Goal: Task Accomplishment & Management: Complete application form

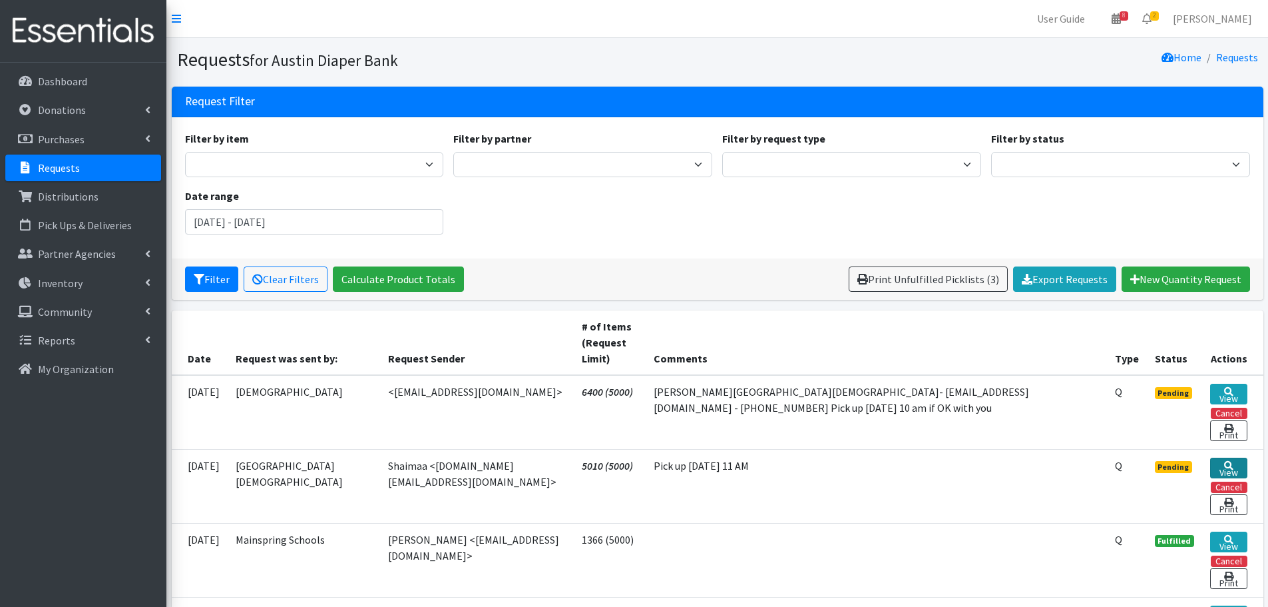
click at [1231, 470] on link "View" at bounding box center [1229, 467] width 37 height 21
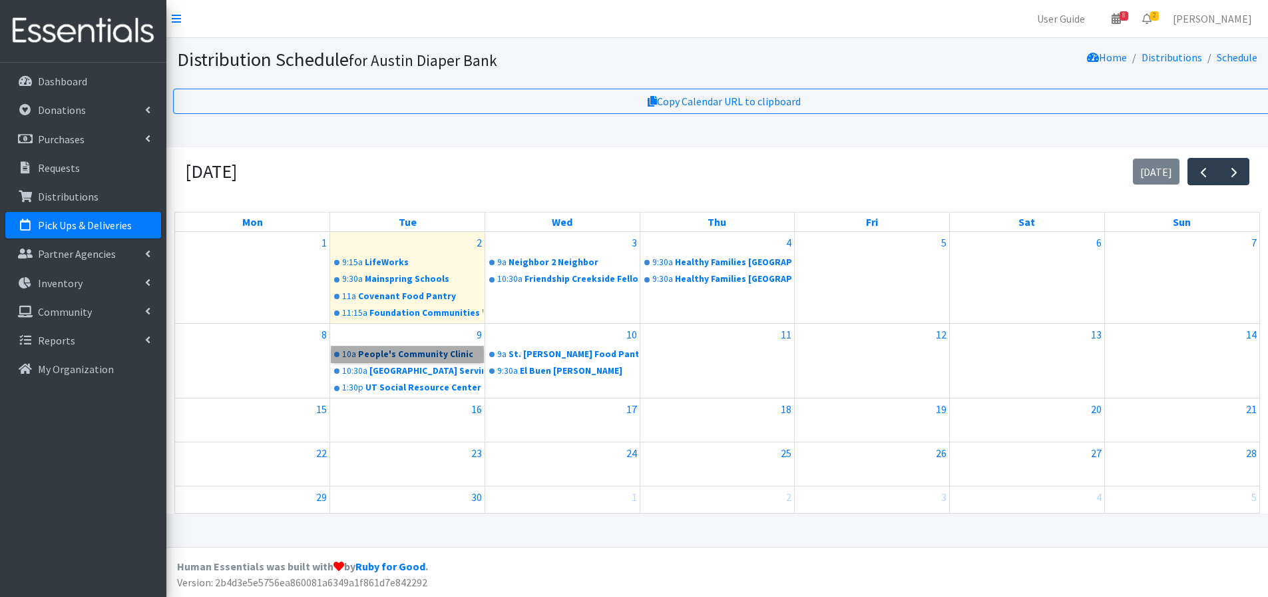
click at [376, 358] on link "10a People's Community Clinic" at bounding box center [408, 354] width 152 height 16
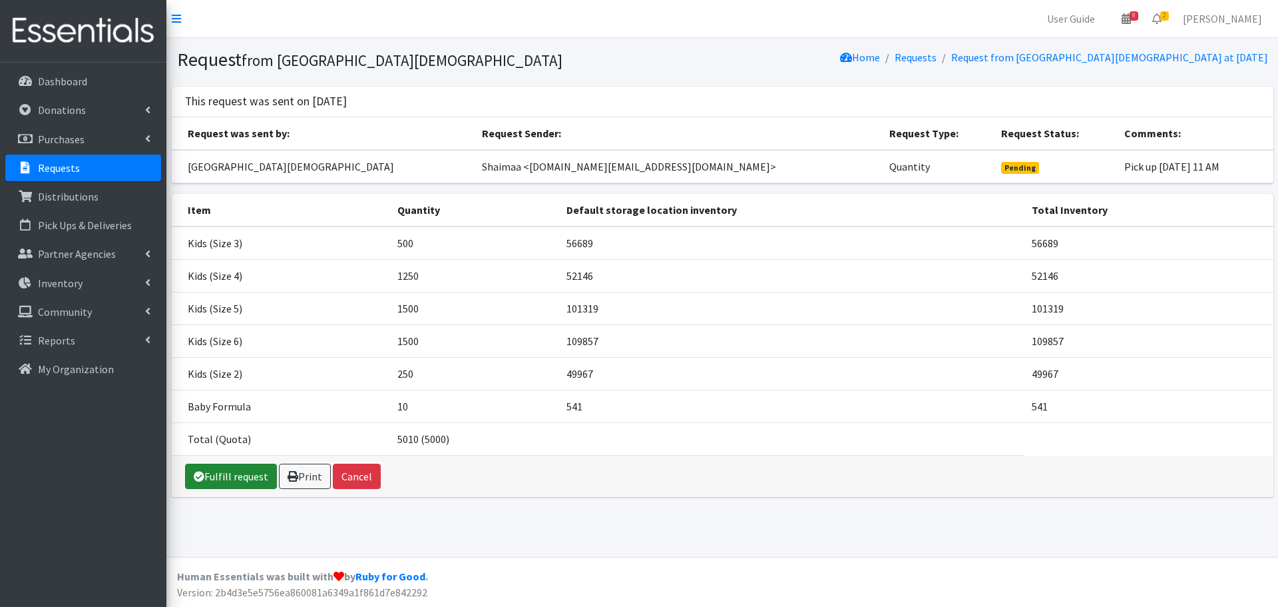
click at [214, 474] on link "Fulfill request" at bounding box center [231, 475] width 92 height 25
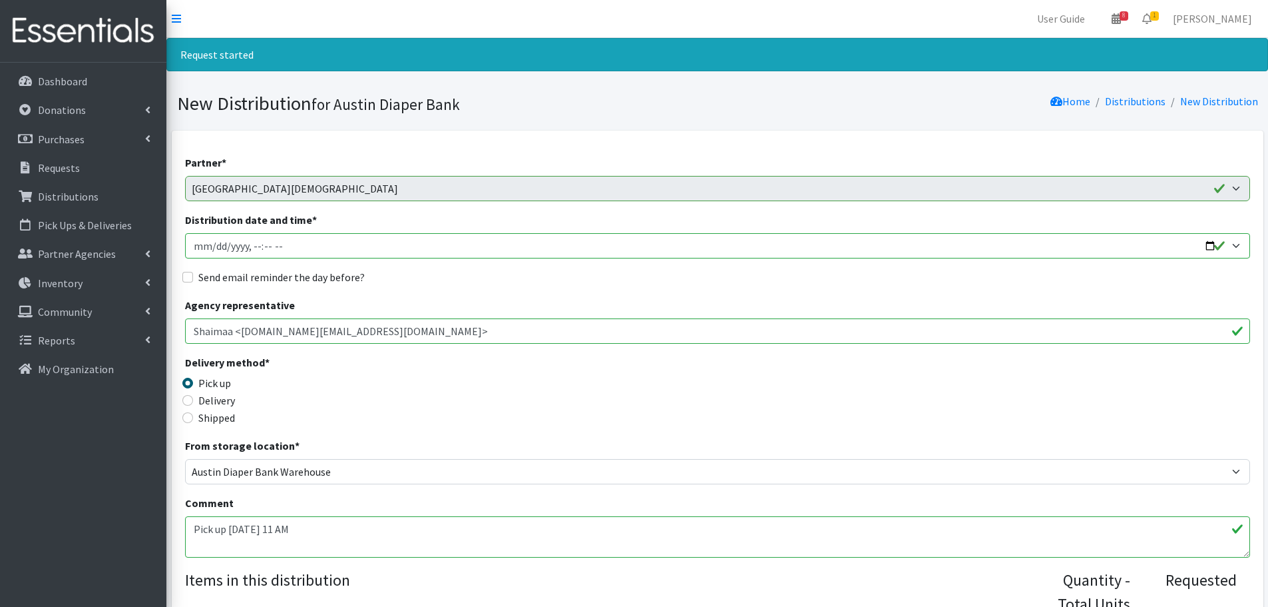
click at [1211, 249] on input "Distribution date and time *" at bounding box center [717, 245] width 1065 height 25
type input "2025-09-04T11:00"
click at [519, 375] on div "Delivery method * Pick up Delivery Shipped Shipping cost" at bounding box center [717, 395] width 1065 height 83
click at [185, 277] on input "Send email reminder the day before?" at bounding box center [187, 277] width 11 height 11
checkbox input "true"
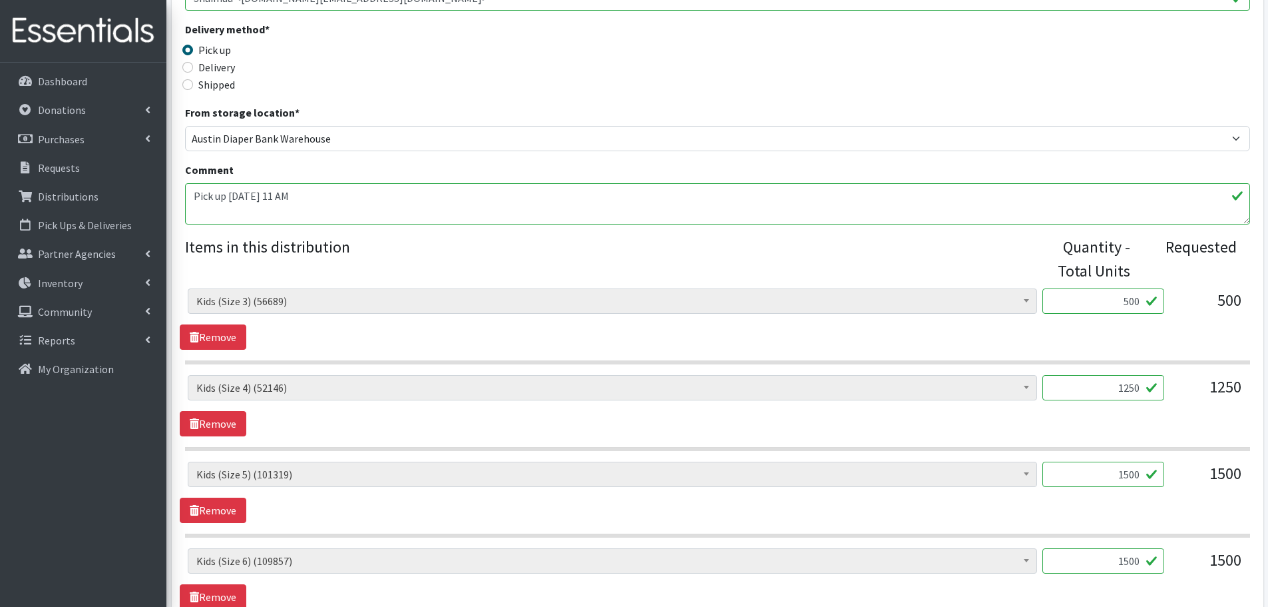
scroll to position [466, 0]
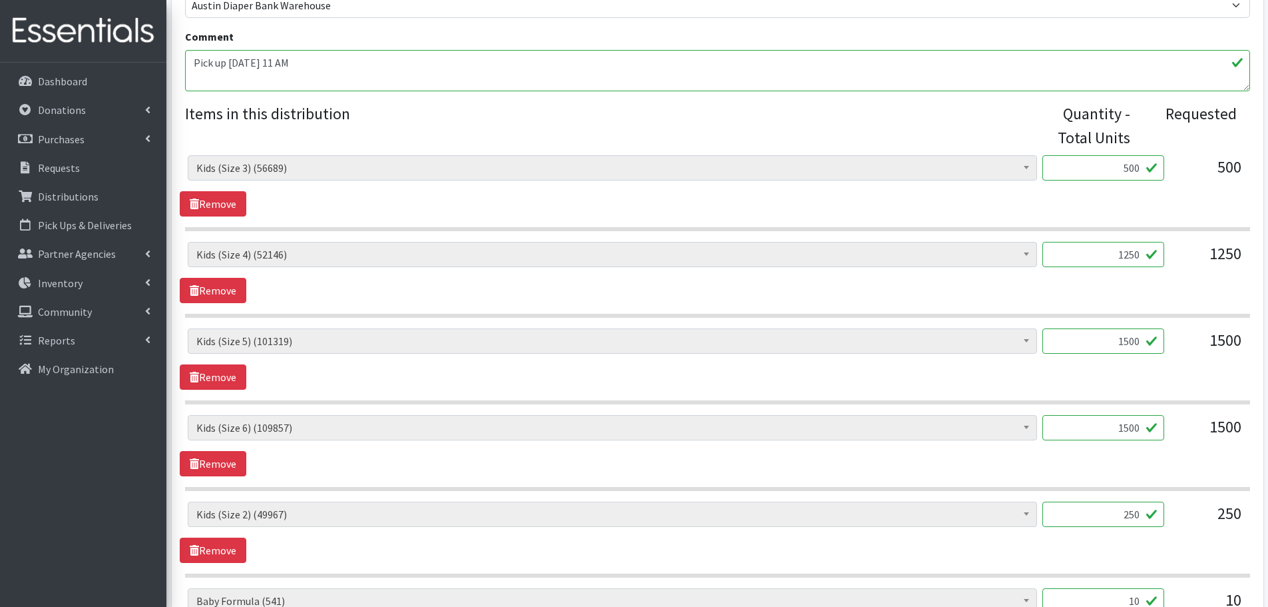
drag, startPoint x: 1101, startPoint y: 262, endPoint x: 1266, endPoint y: 268, distance: 165.9
click at [1266, 268] on div "Partner * ADB House Account Adult Protective Services Any Baby Can Ascension Se…" at bounding box center [717, 225] width 1102 height 1122
type input "1000"
drag, startPoint x: 1114, startPoint y: 346, endPoint x: 1160, endPoint y: 350, distance: 46.2
click at [1160, 350] on input "1500" at bounding box center [1104, 340] width 122 height 25
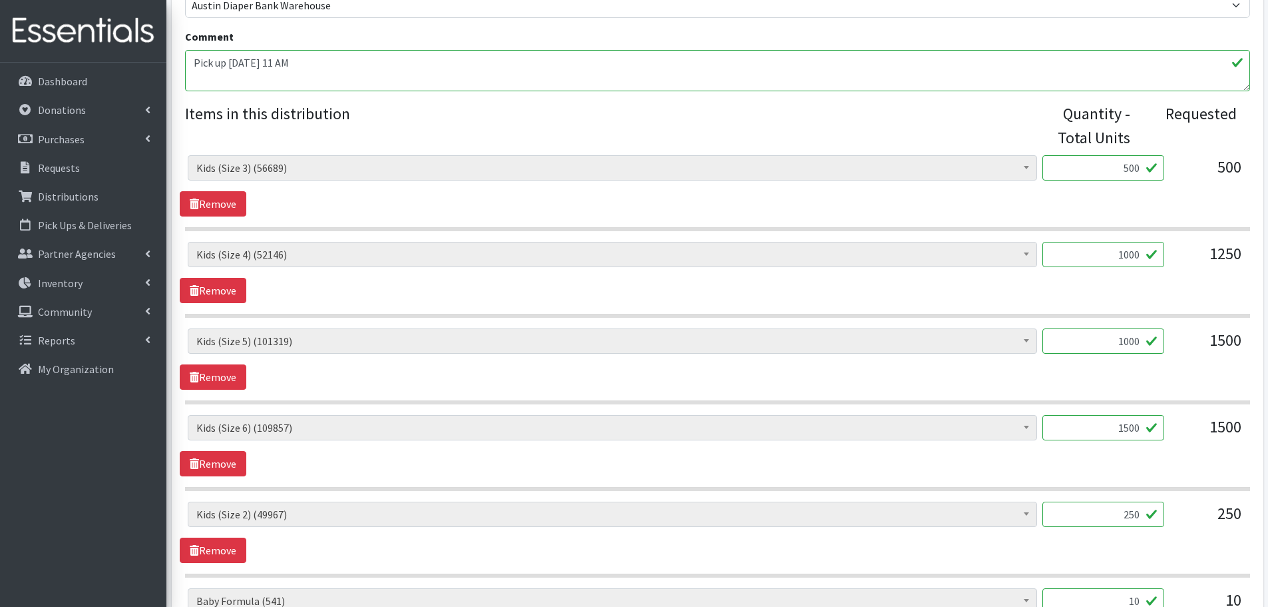
type input "1000"
drag, startPoint x: 1103, startPoint y: 435, endPoint x: 1179, endPoint y: 427, distance: 76.4
click at [1179, 427] on div "Baby Formula (541) Kids (Newborn) (14185) Kids (Preemie) (385) Kids (Size 1) (6…" at bounding box center [717, 433] width 1059 height 36
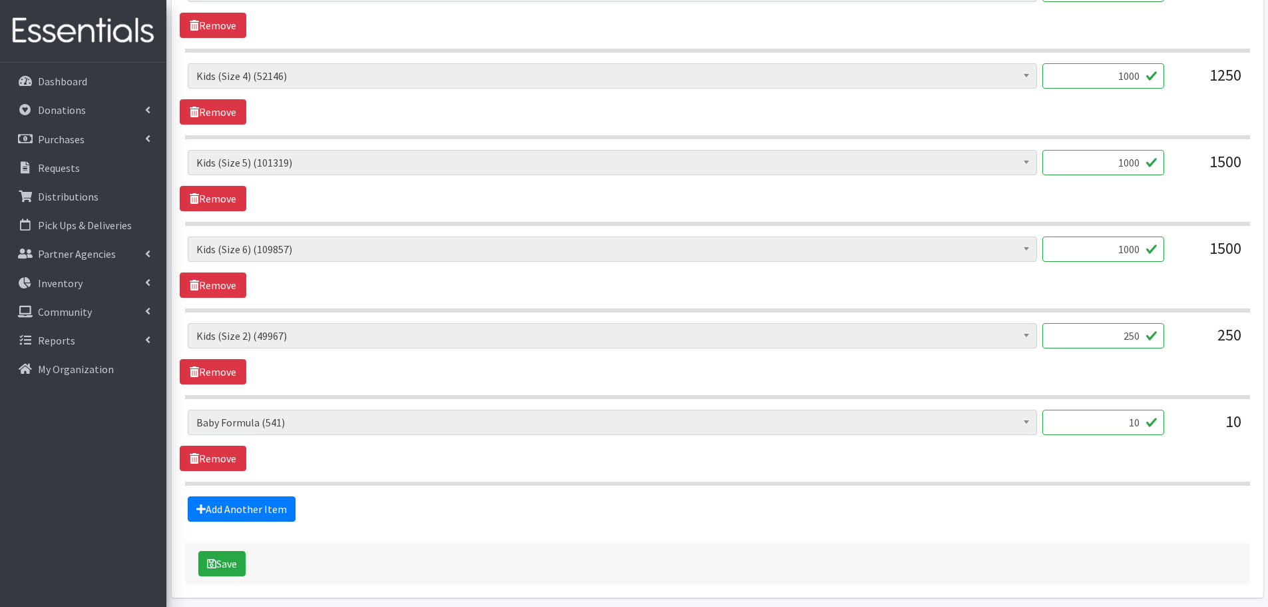
scroll to position [666, 0]
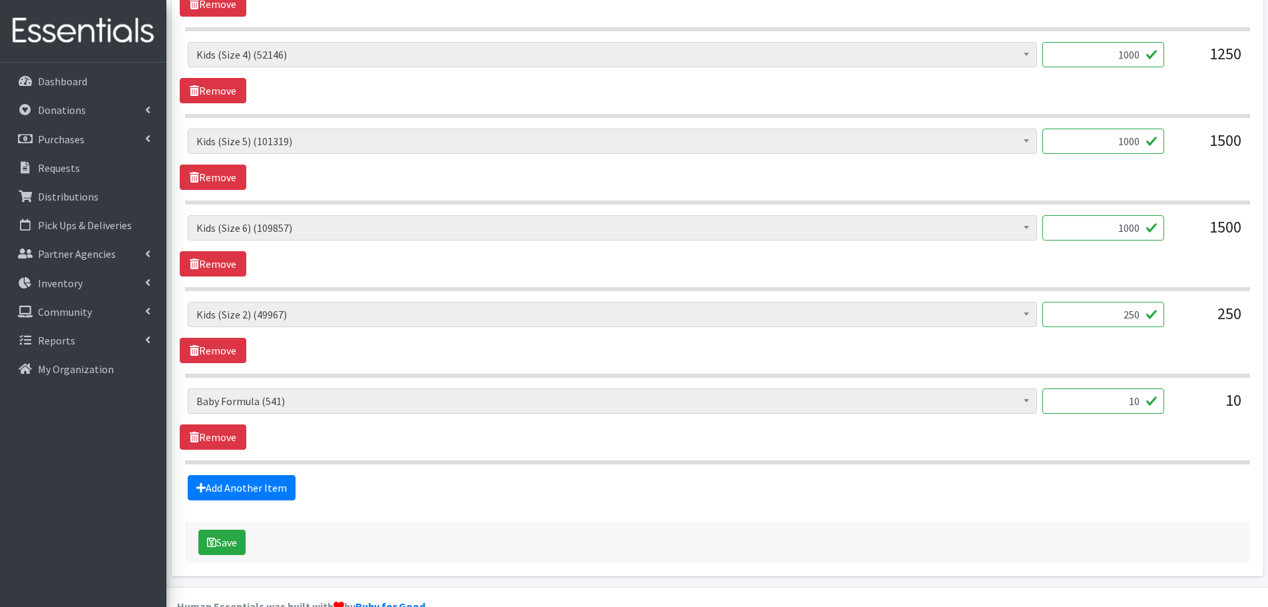
type input "1000"
click at [601, 256] on div "Baby Formula (541) Kids (Newborn) (14185) Kids (Preemie) (385) Kids (Size 1) (6…" at bounding box center [717, 245] width 1075 height 61
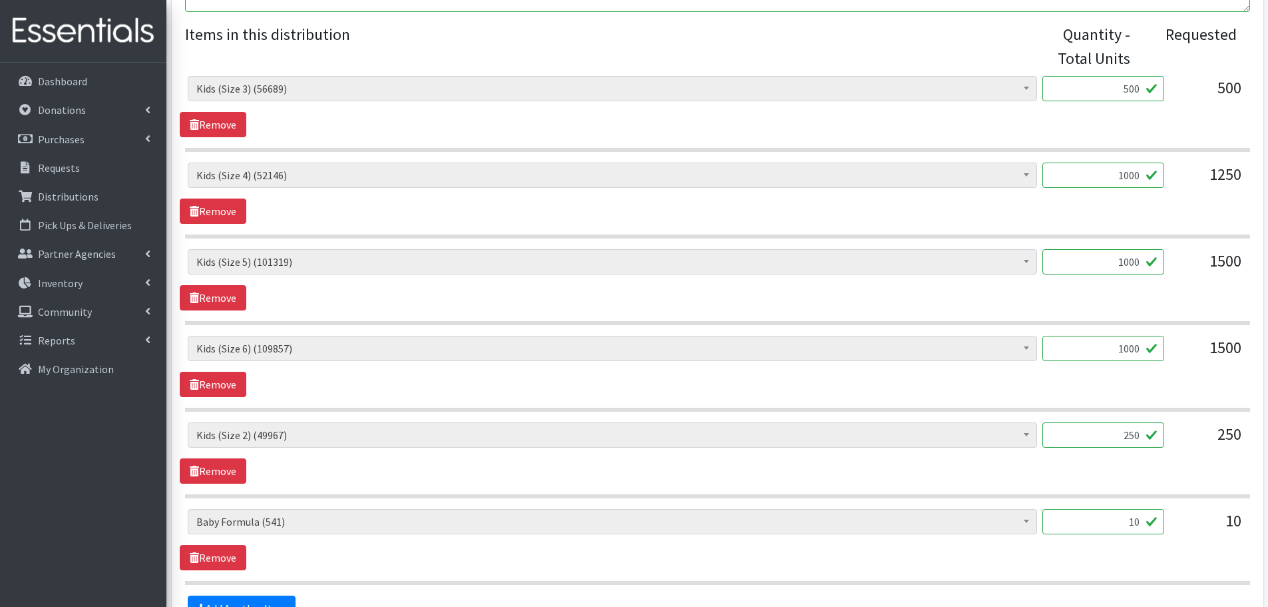
scroll to position [696, 0]
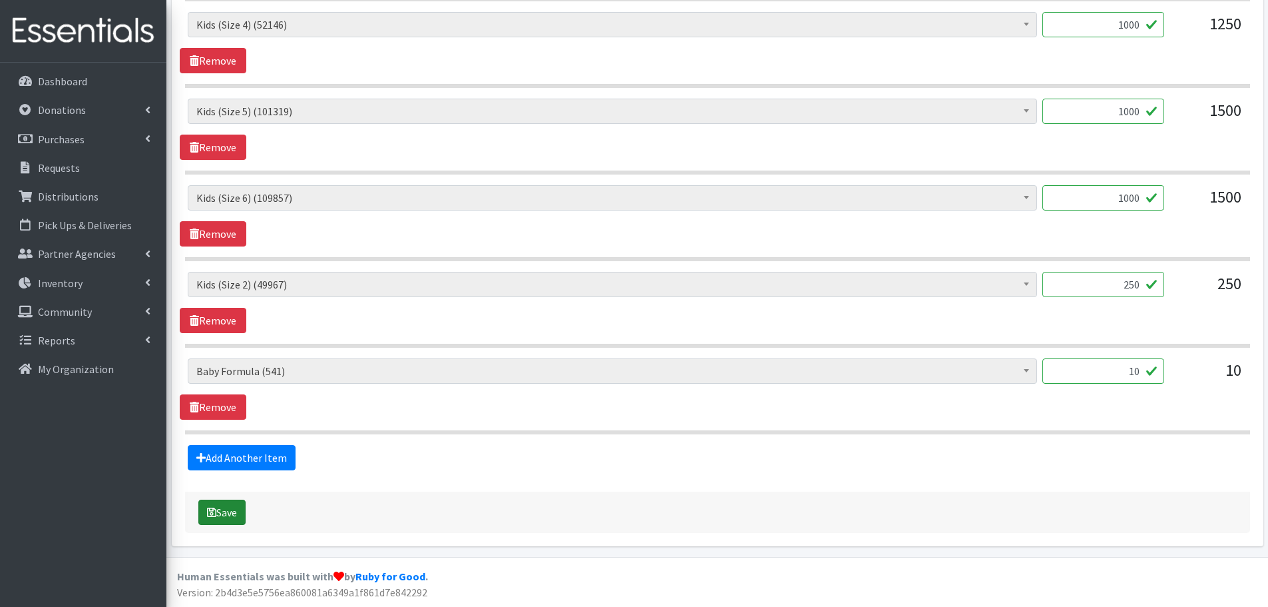
click at [240, 509] on button "Save" at bounding box center [221, 511] width 47 height 25
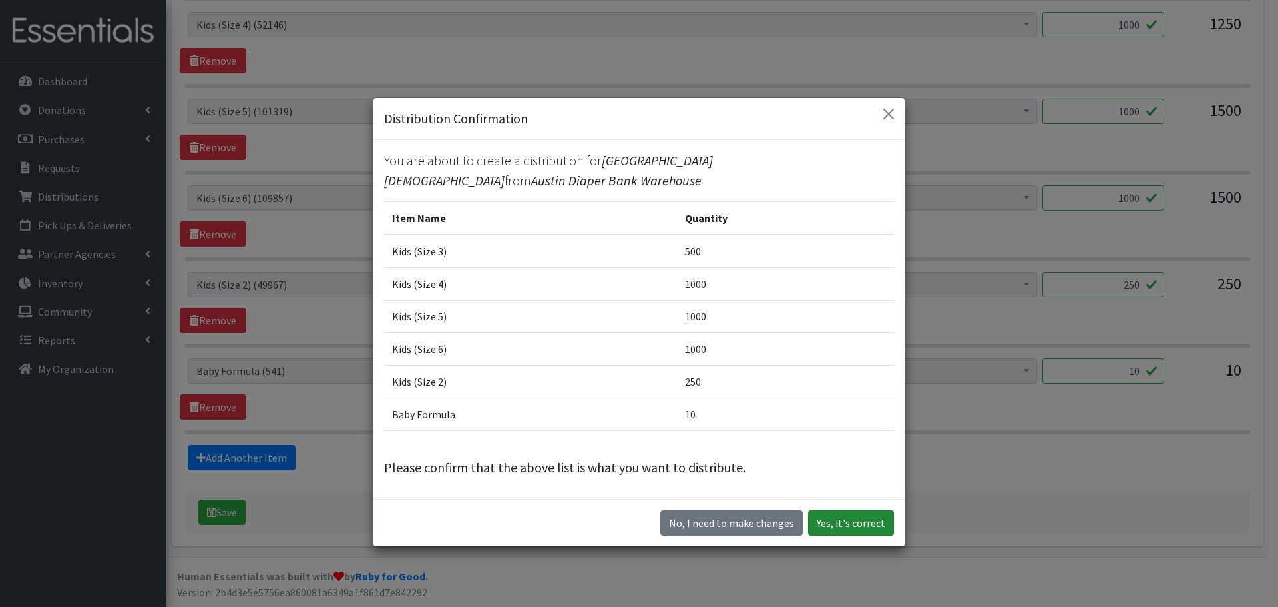
click at [828, 529] on button "Yes, it's correct" at bounding box center [851, 522] width 86 height 25
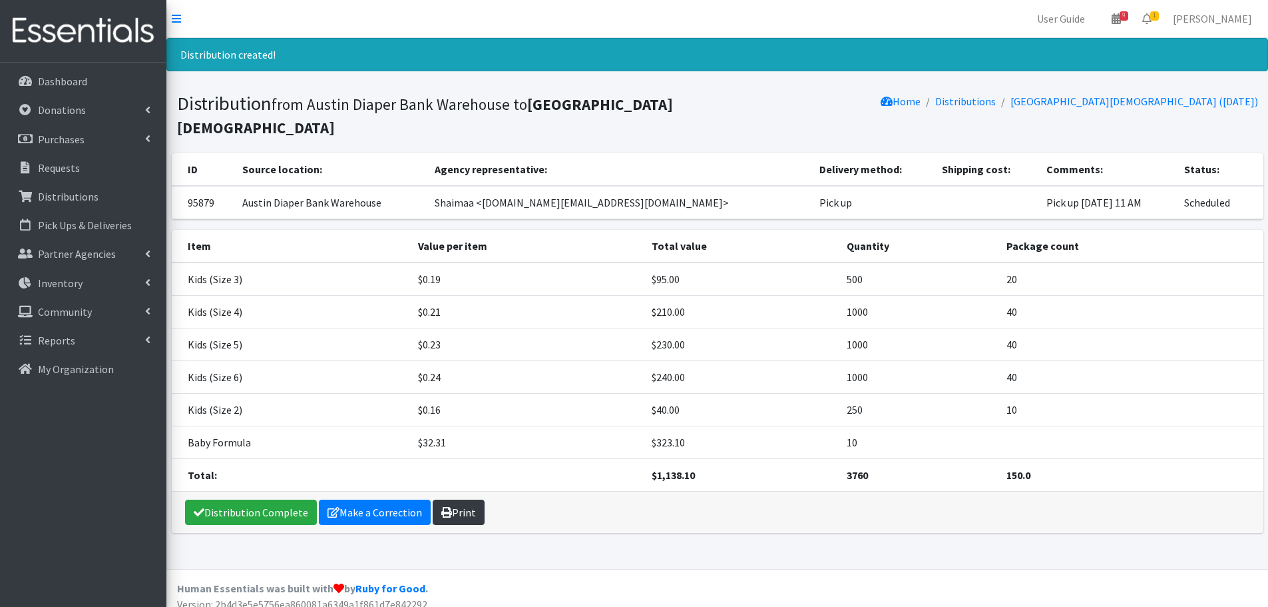
click at [462, 511] on link "Print" at bounding box center [459, 511] width 52 height 25
click at [69, 166] on p "Requests" at bounding box center [59, 167] width 42 height 13
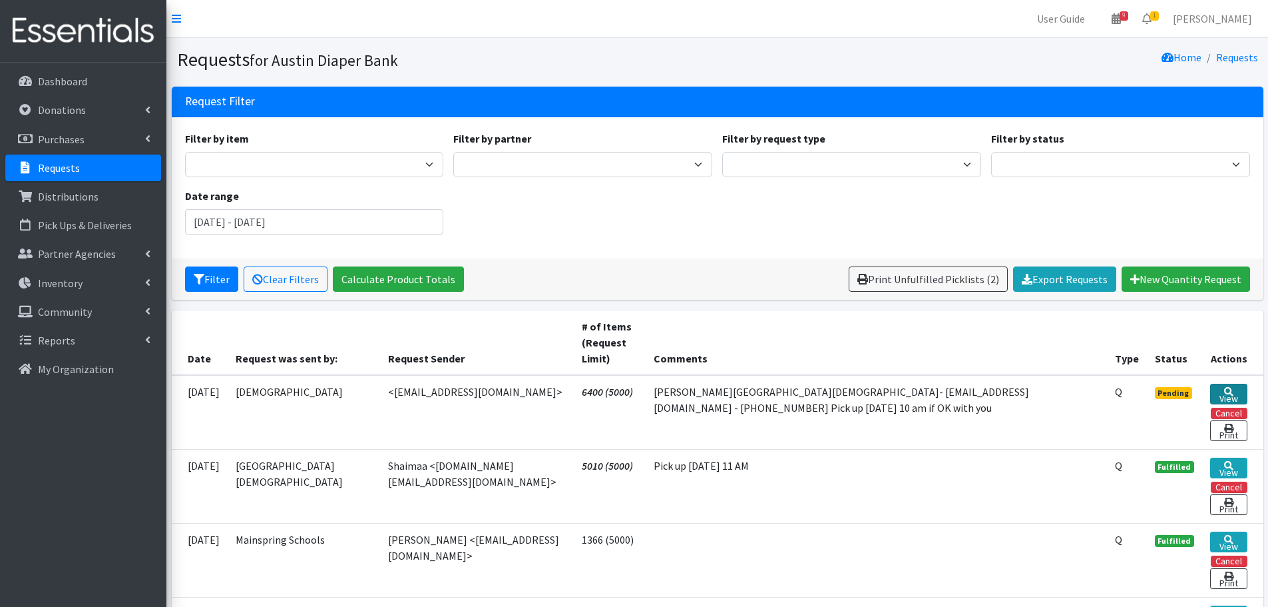
click at [1215, 396] on link "View" at bounding box center [1229, 394] width 37 height 21
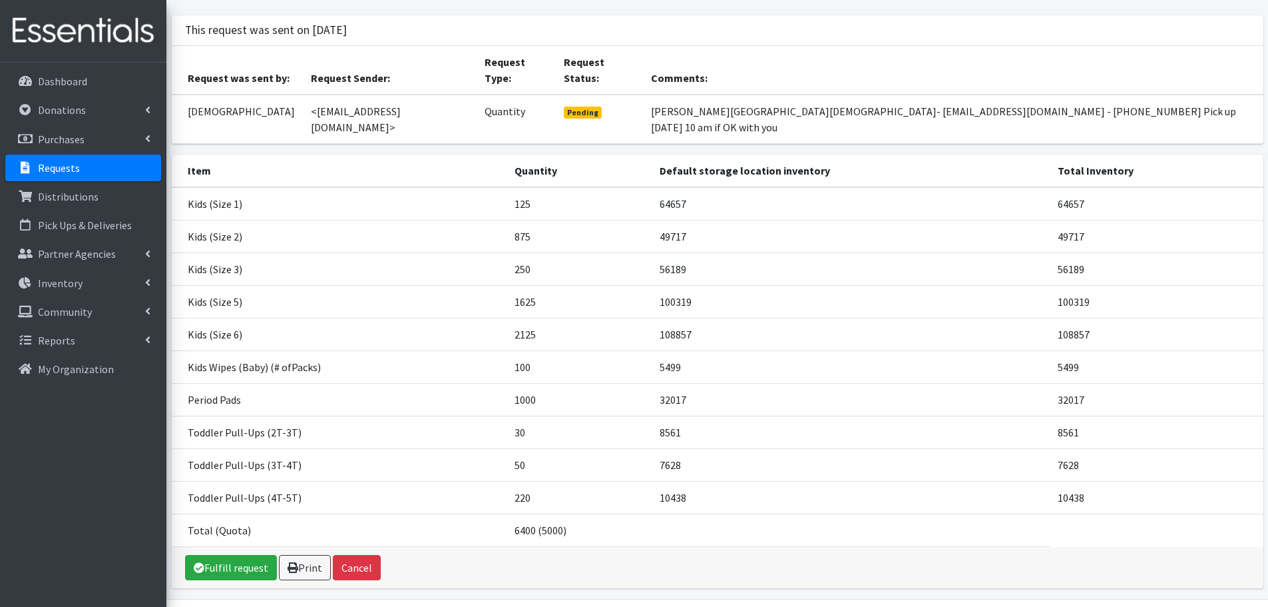
scroll to position [113, 0]
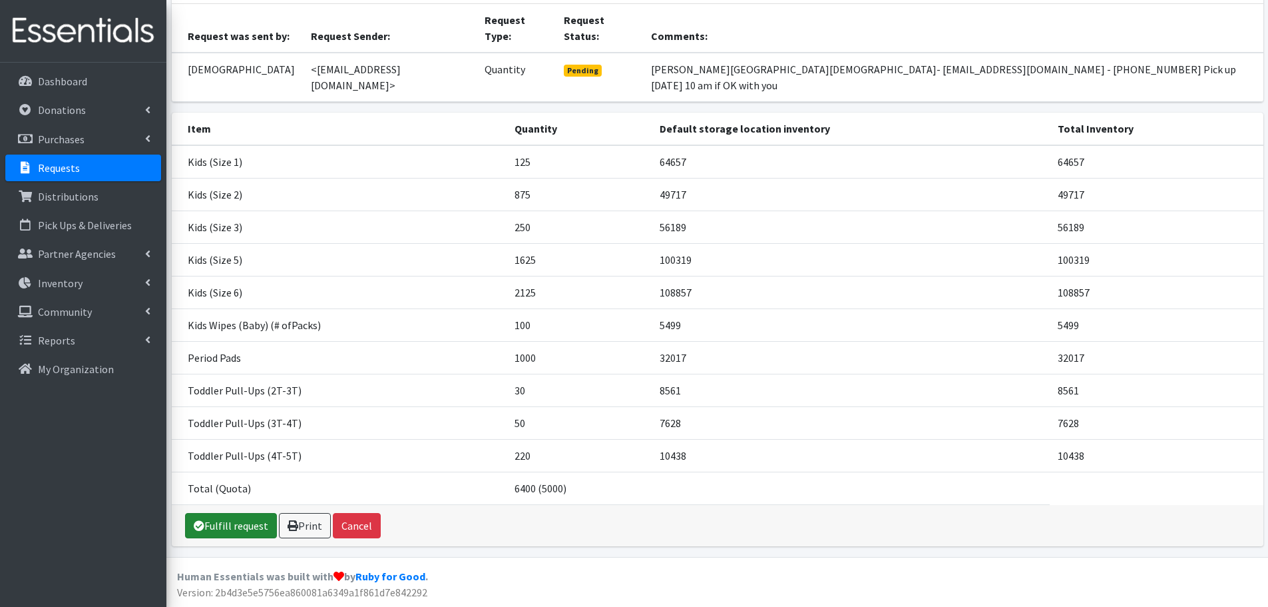
click at [241, 532] on link "Fulfill request" at bounding box center [231, 525] width 92 height 25
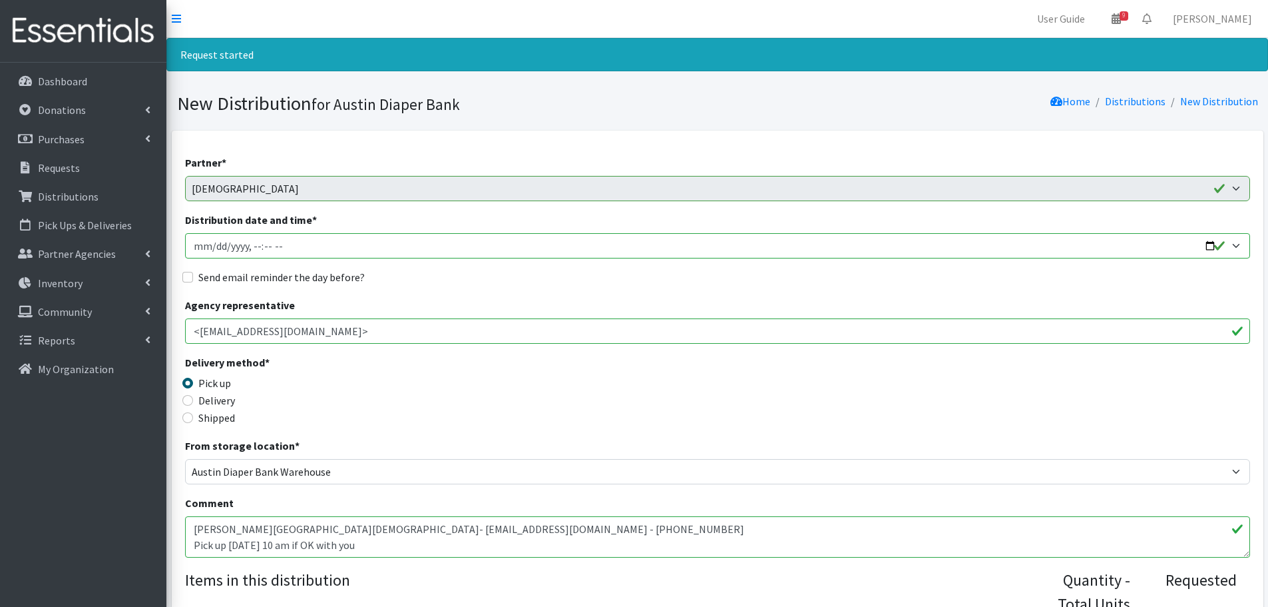
click at [1213, 242] on input "Distribution date and time *" at bounding box center [717, 245] width 1065 height 25
type input "[DATE]T09:45"
click at [511, 379] on div "Delivery method * Pick up Delivery Shipped Shipping cost" at bounding box center [717, 395] width 1065 height 83
click at [183, 277] on input "Send email reminder the day before?" at bounding box center [187, 277] width 11 height 11
checkbox input "true"
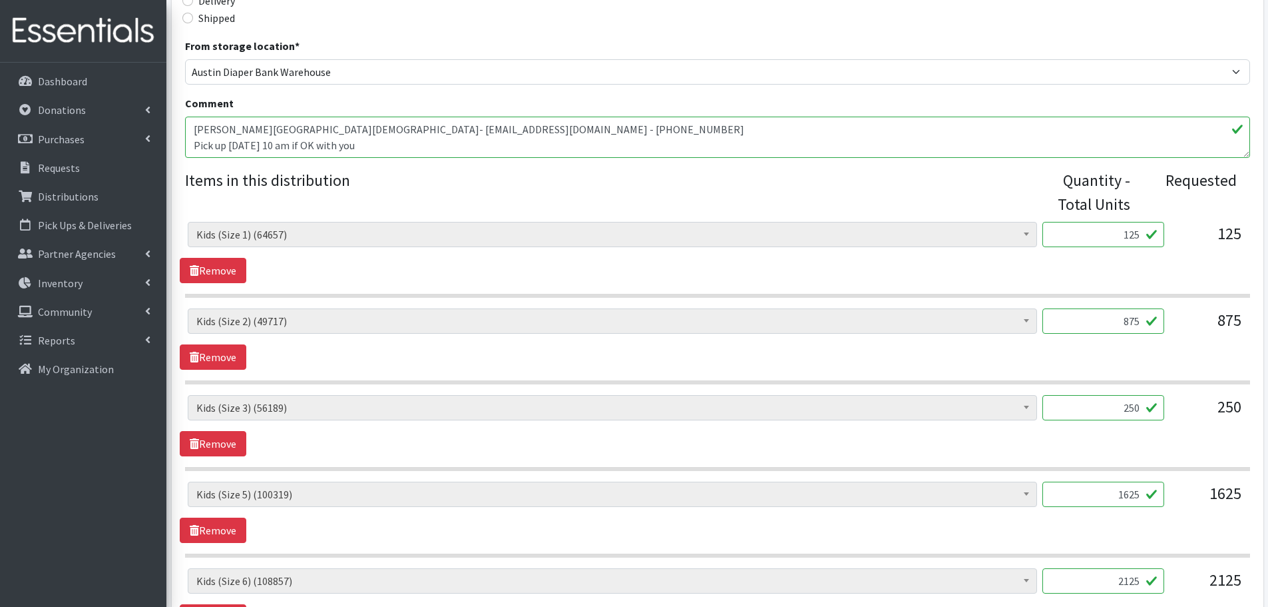
scroll to position [533, 0]
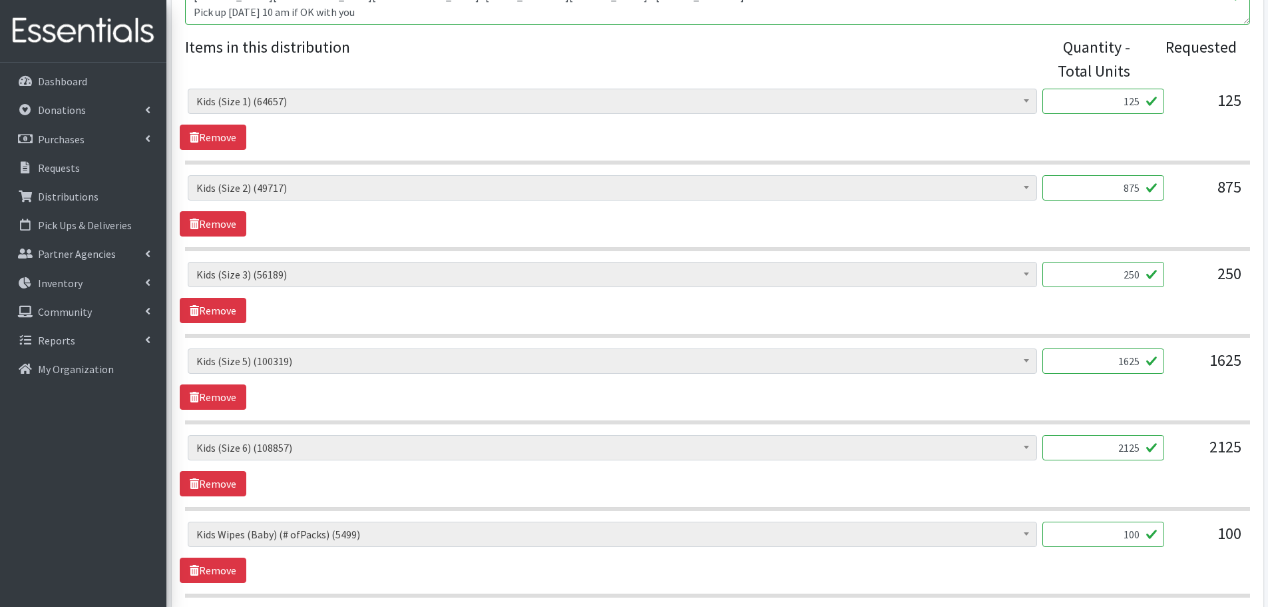
drag, startPoint x: 1166, startPoint y: 365, endPoint x: 1205, endPoint y: 364, distance: 38.6
click at [1205, 364] on div "Baby Formula (531) Kids (Newborn) (14185) Kids (Preemie) (385) Kids (Size 1) (6…" at bounding box center [717, 366] width 1059 height 36
type input "1000"
drag, startPoint x: 1104, startPoint y: 450, endPoint x: 1258, endPoint y: 425, distance: 155.8
click at [1258, 425] on div "Partner * ADB House Account Adult Protective Services Any Baby Can Ascension Se…" at bounding box center [718, 327] width 1092 height 1458
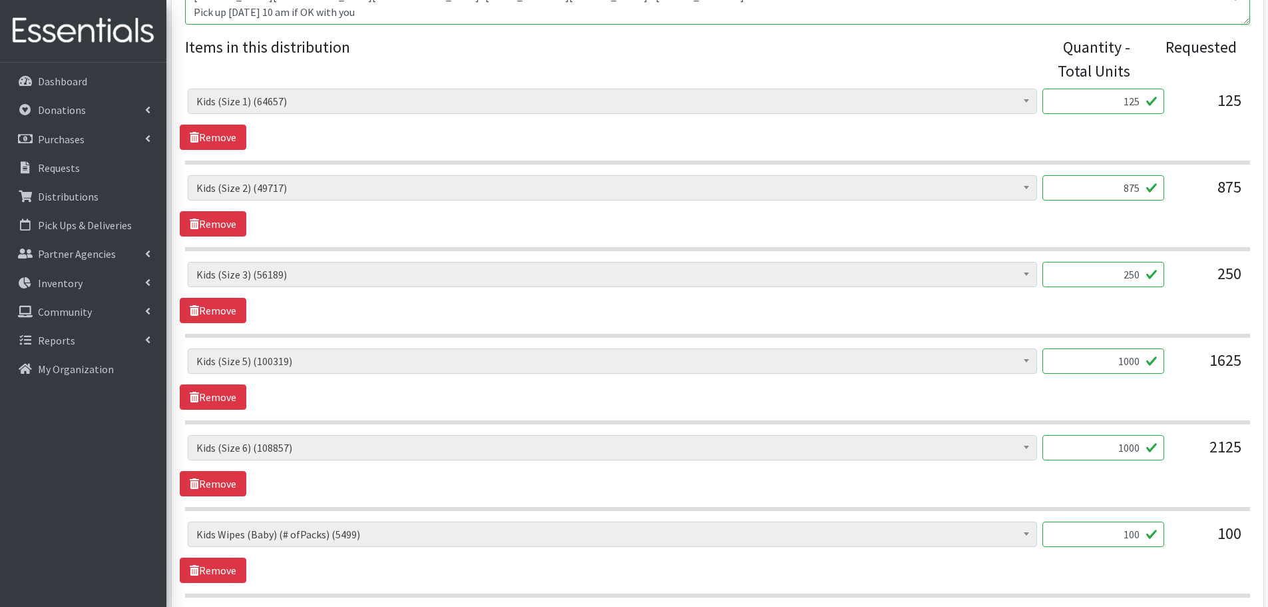
type input "1000"
click at [1166, 477] on div "Baby Formula (531) Kids (Newborn) (14185) Kids (Preemie) (385) Kids (Size 1) (6…" at bounding box center [717, 465] width 1075 height 61
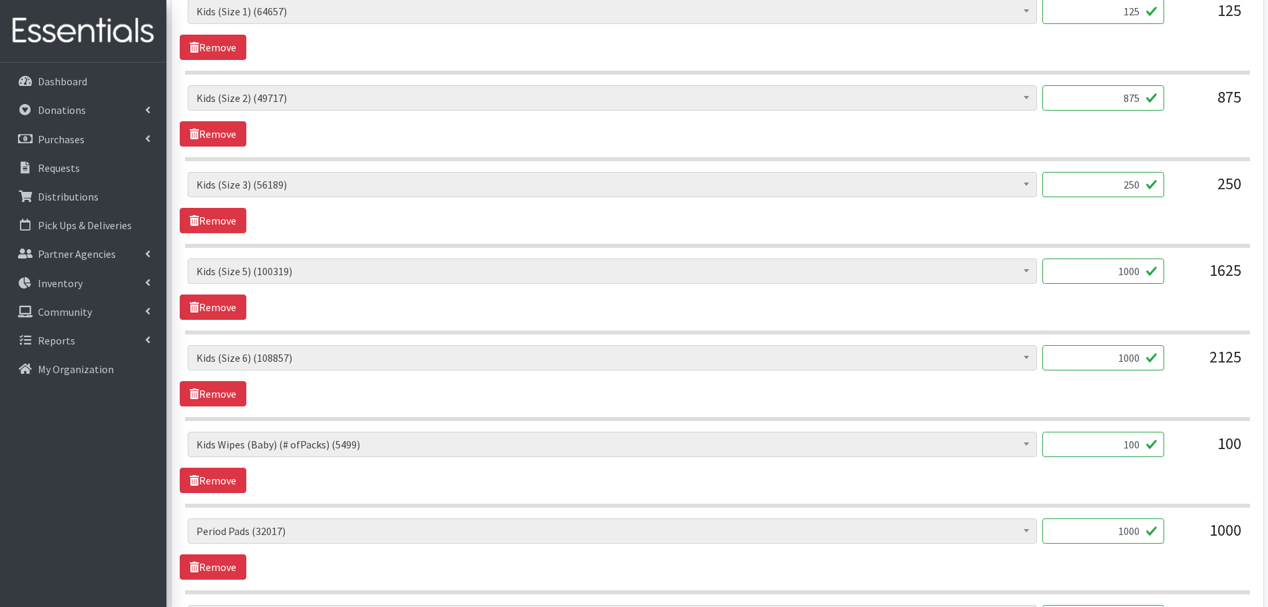
scroll to position [599, 0]
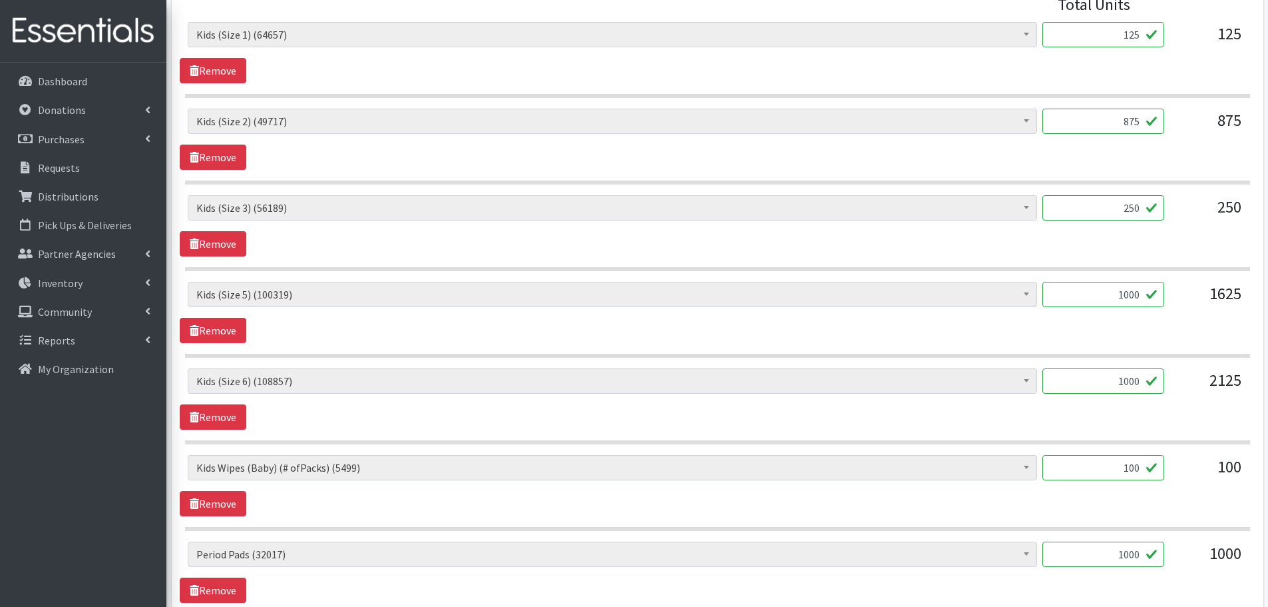
drag, startPoint x: 1113, startPoint y: 466, endPoint x: 1176, endPoint y: 459, distance: 62.9
click at [1176, 459] on div "Baby Formula (531) Kids (Newborn) (14185) Kids (Preemie) (385) Kids (Size 1) (6…" at bounding box center [717, 473] width 1059 height 36
type input "65"
click at [1211, 511] on div "Baby Formula (531) Kids (Newborn) (14185) Kids (Preemie) (385) Kids (Size 1) (6…" at bounding box center [717, 485] width 1075 height 61
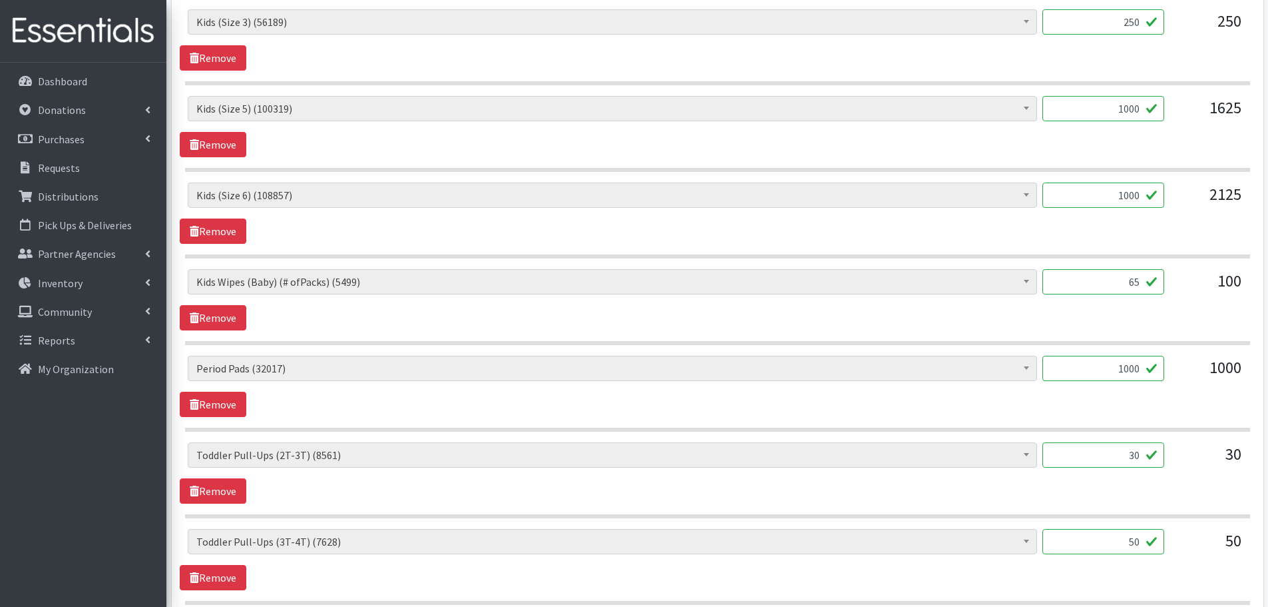
scroll to position [866, 0]
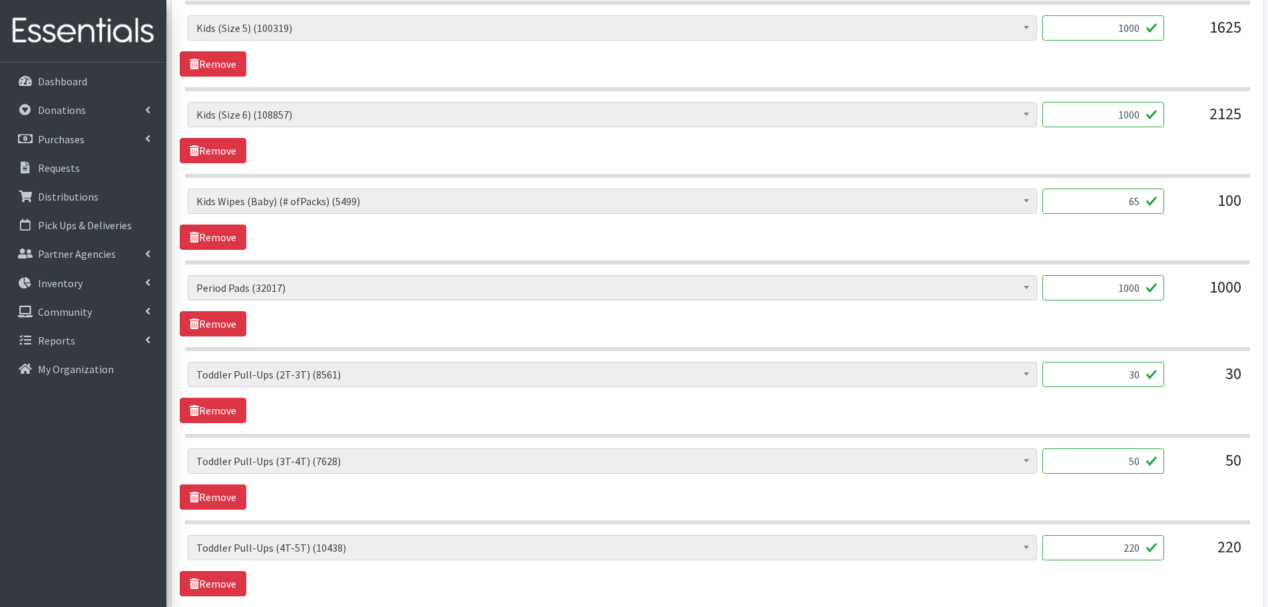
drag, startPoint x: 1114, startPoint y: 550, endPoint x: 1206, endPoint y: 539, distance: 92.6
click at [1206, 539] on div "Baby Formula (531) Kids (Newborn) (14185) Kids (Preemie) (385) Kids (Size 1) (6…" at bounding box center [717, 553] width 1059 height 36
type input "100"
click at [1138, 565] on div "100" at bounding box center [1104, 553] width 122 height 36
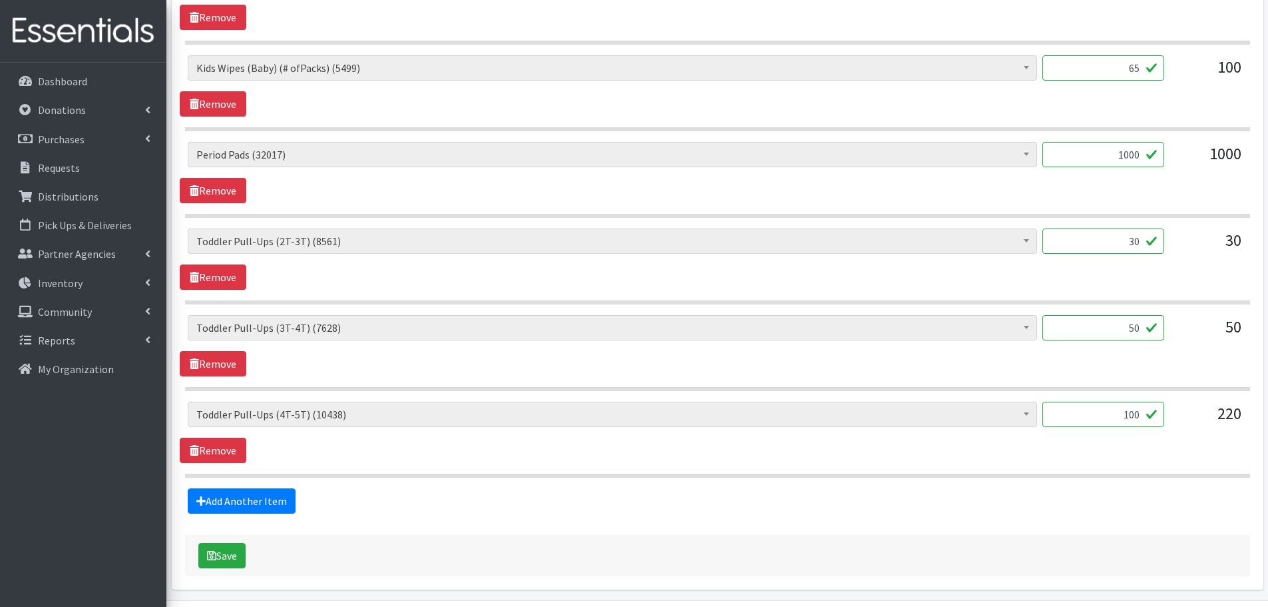
scroll to position [1042, 0]
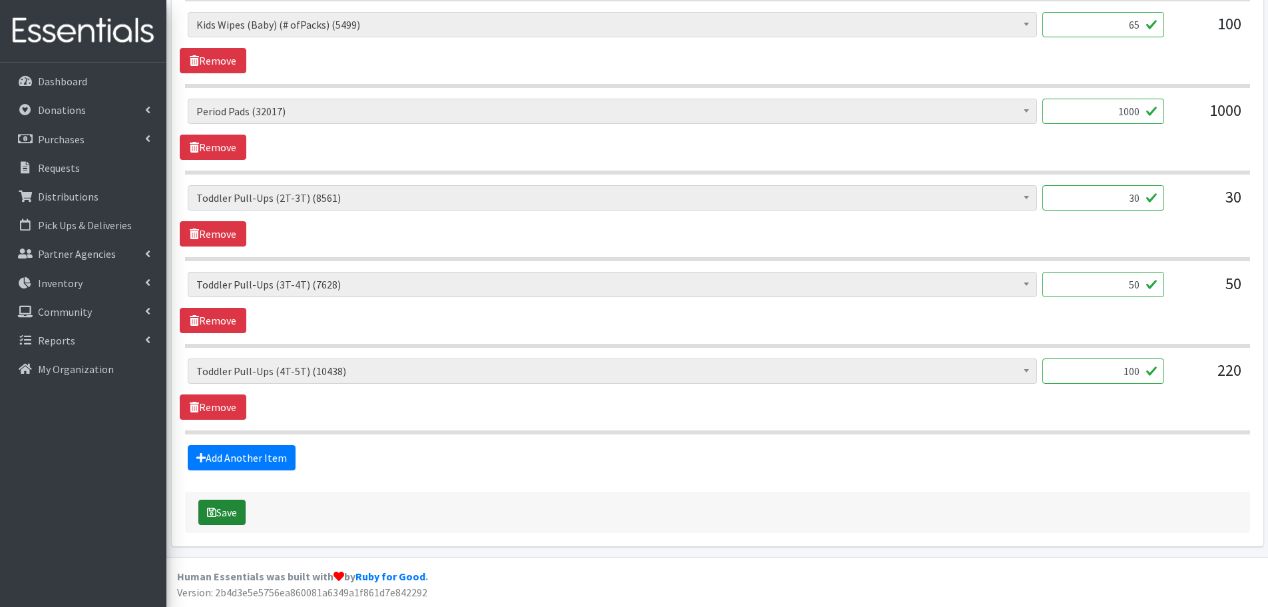
click at [206, 508] on button "Save" at bounding box center [221, 511] width 47 height 25
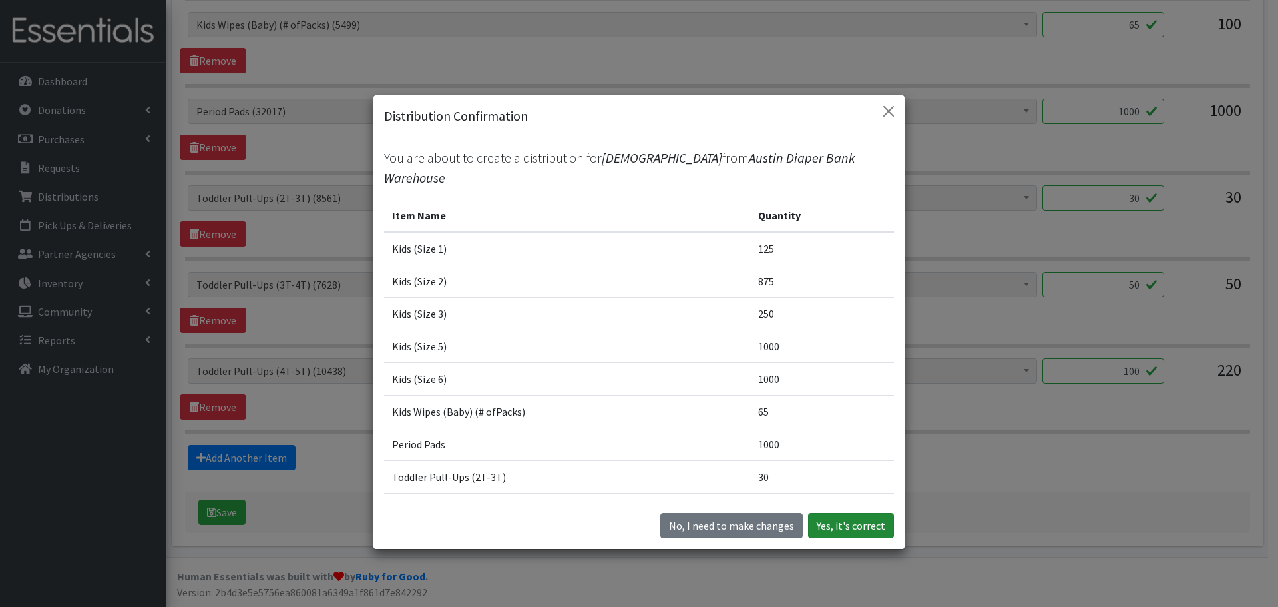
click at [844, 528] on button "Yes, it's correct" at bounding box center [851, 525] width 86 height 25
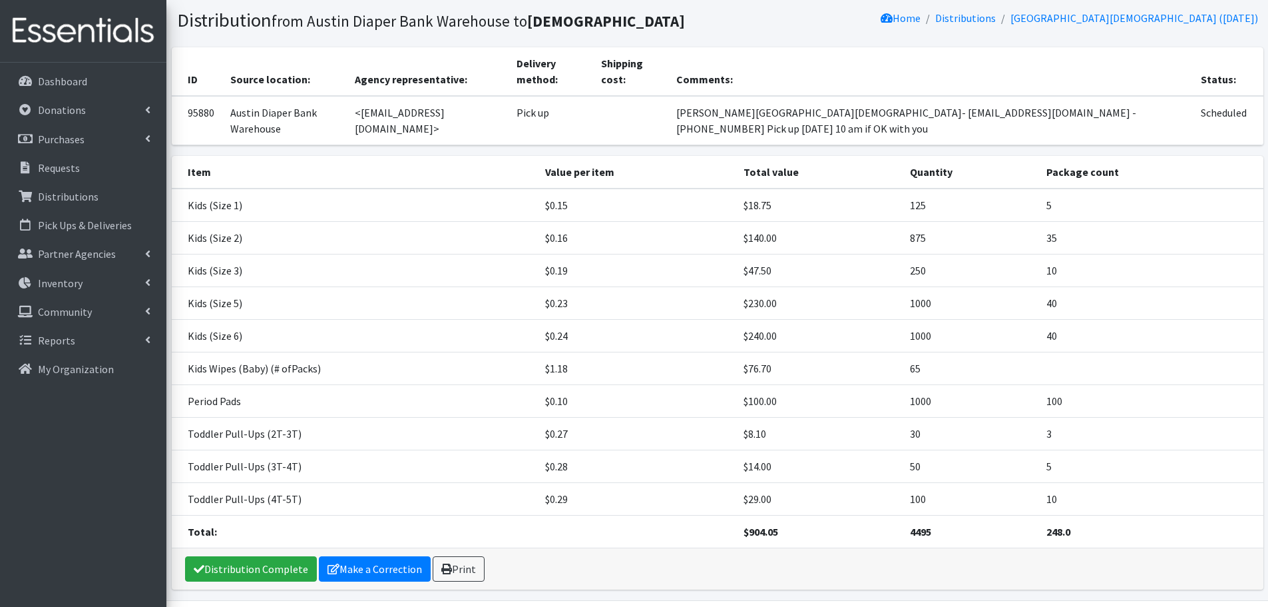
scroll to position [149, 0]
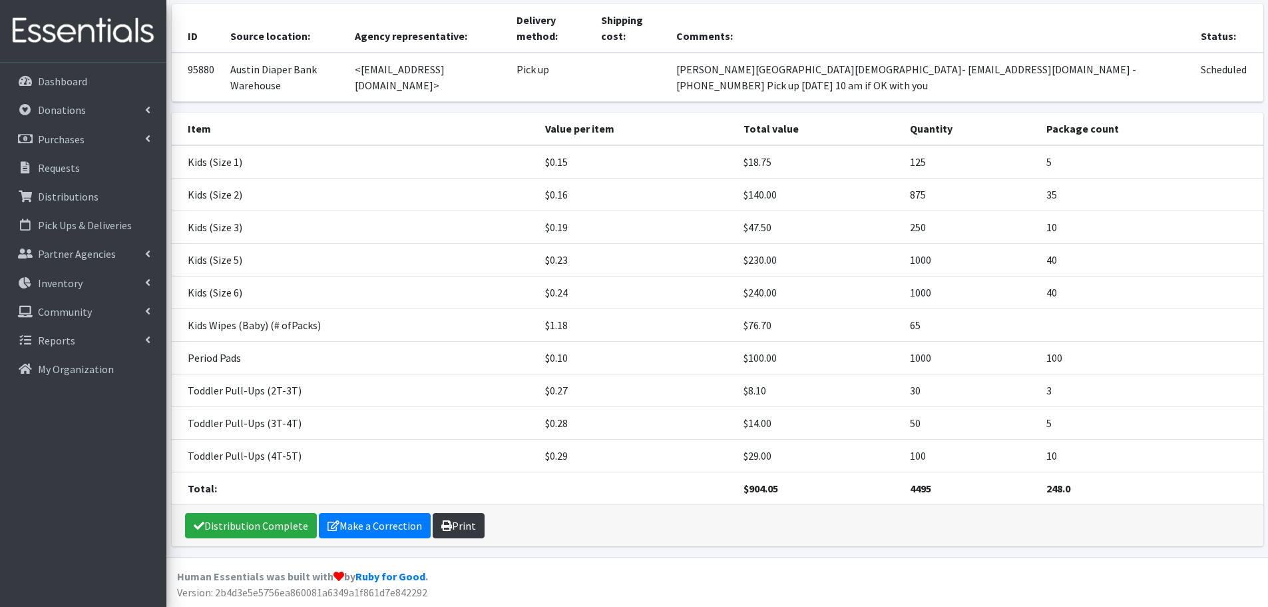
click at [458, 532] on link "Print" at bounding box center [459, 525] width 52 height 25
click at [51, 171] on p "Requests" at bounding box center [59, 167] width 42 height 13
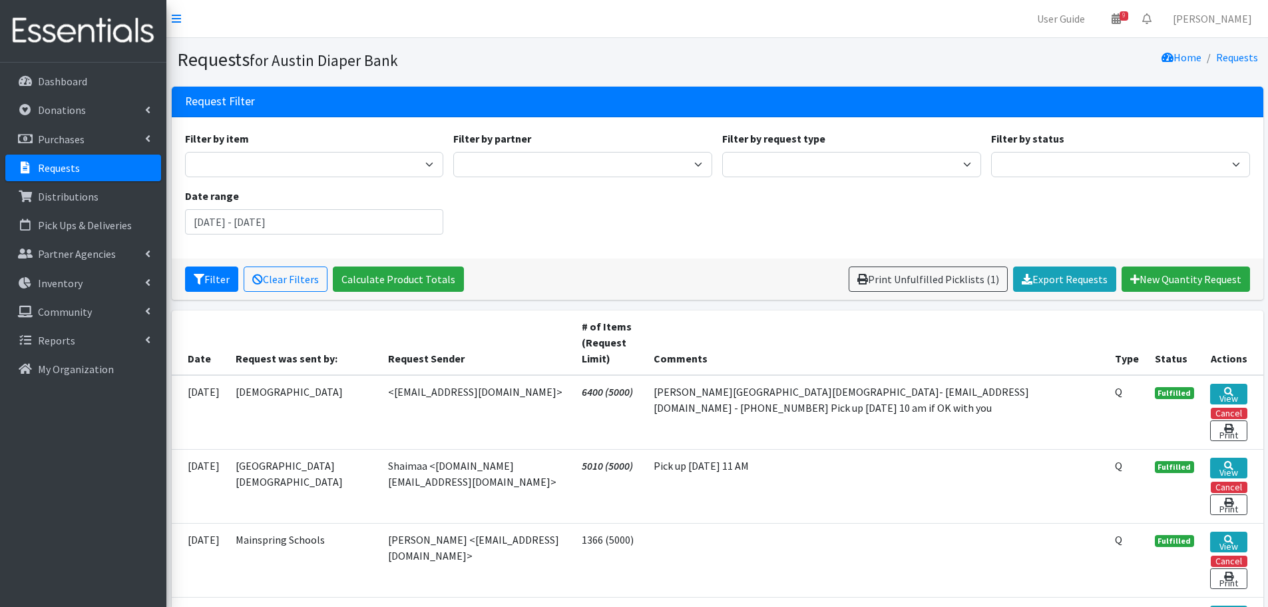
click at [61, 171] on p "Requests" at bounding box center [59, 167] width 42 height 13
